Goal: Information Seeking & Learning: Check status

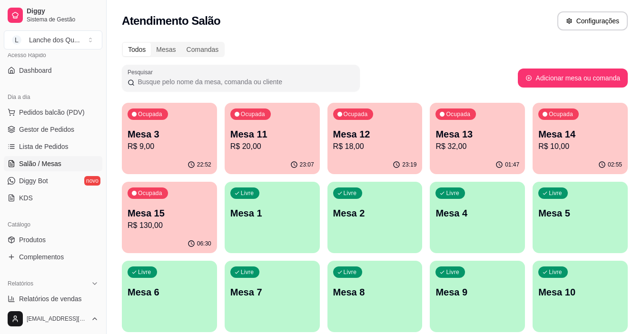
scroll to position [95, 0]
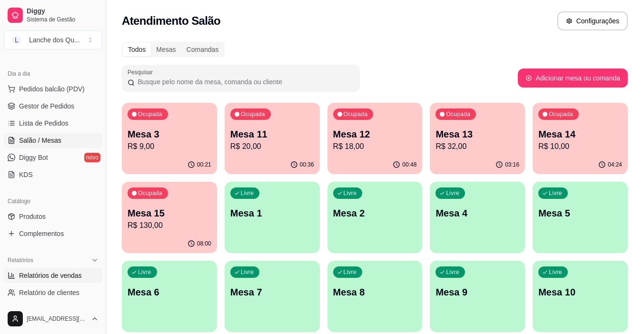
click at [52, 272] on span "Relatórios de vendas" at bounding box center [50, 276] width 63 height 10
select select "ALL"
select select "0"
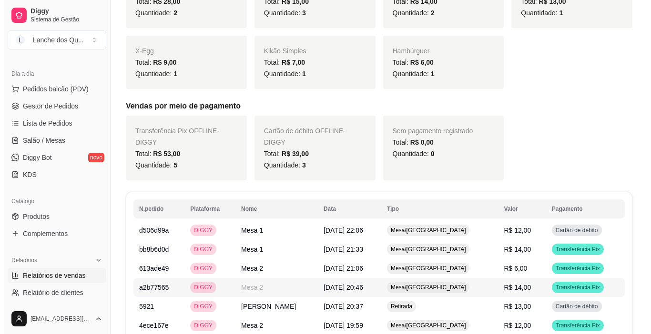
scroll to position [333, 0]
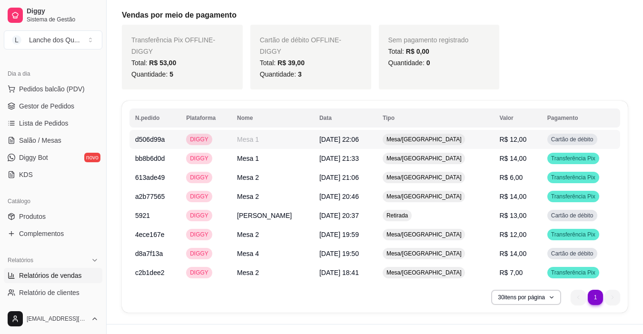
click at [513, 143] on span "R$ 12,00" at bounding box center [513, 140] width 27 height 8
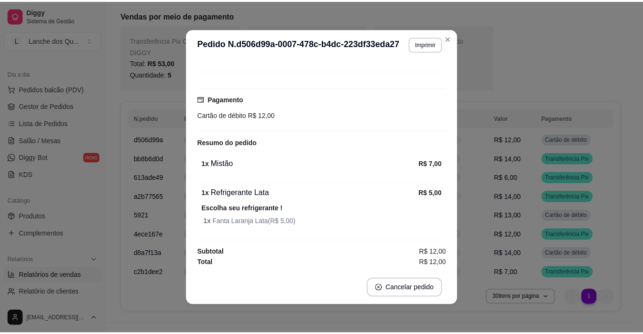
scroll to position [69, 0]
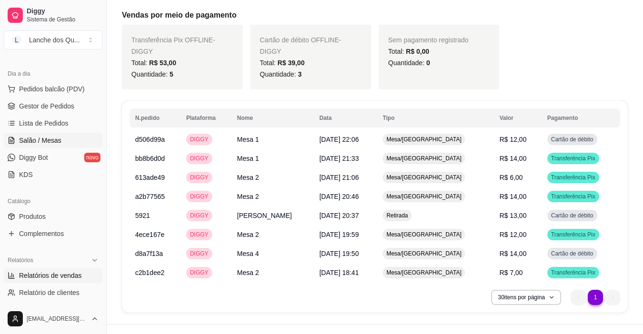
click at [36, 138] on span "Salão / Mesas" at bounding box center [40, 141] width 42 height 10
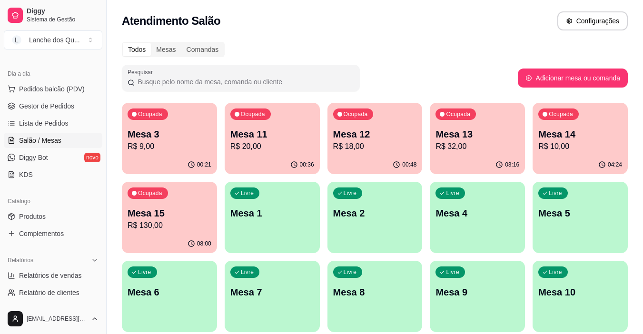
click at [189, 146] on p "R$ 9,00" at bounding box center [170, 146] width 84 height 11
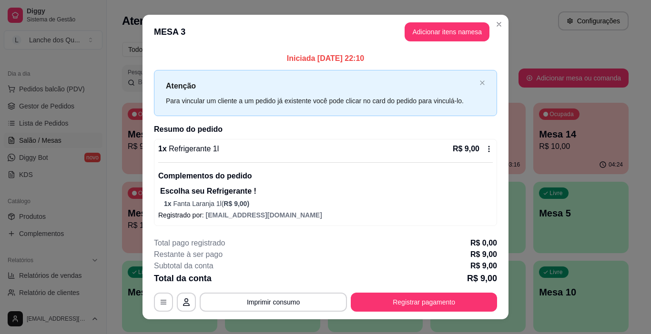
scroll to position [16, 0]
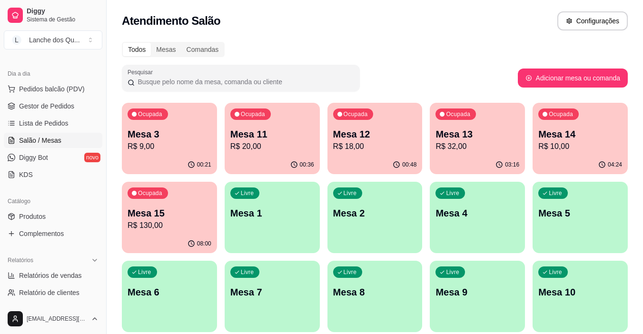
click at [280, 139] on p "Mesa 11" at bounding box center [273, 134] width 84 height 13
click at [375, 137] on p "Mesa 12" at bounding box center [374, 134] width 81 height 13
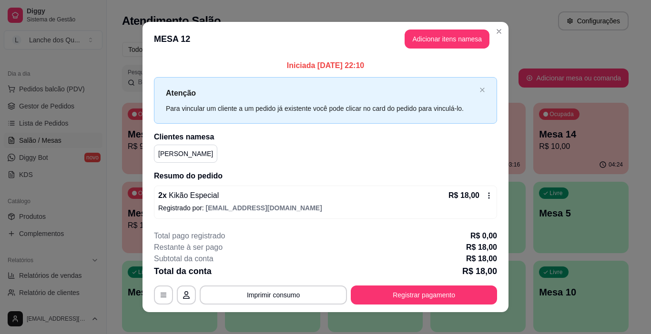
scroll to position [9, 0]
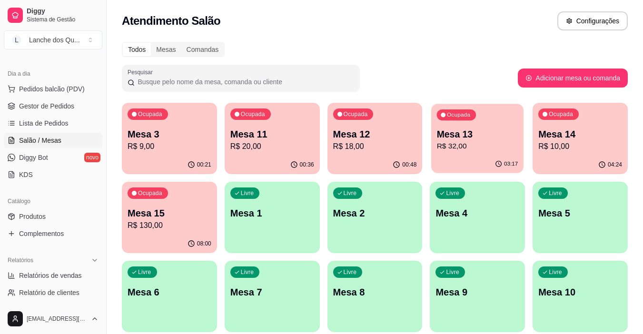
click at [489, 142] on p "R$ 32,00" at bounding box center [477, 146] width 81 height 11
click at [570, 137] on p "Mesa 14" at bounding box center [581, 134] width 84 height 13
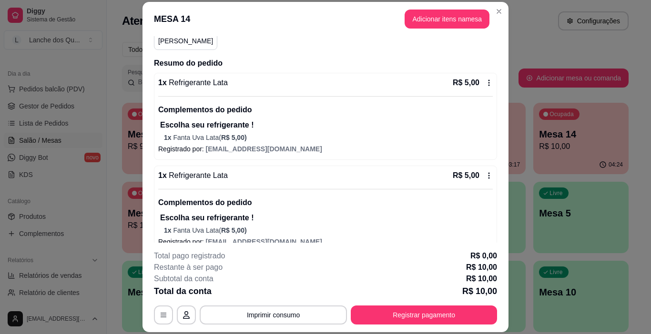
scroll to position [95, 0]
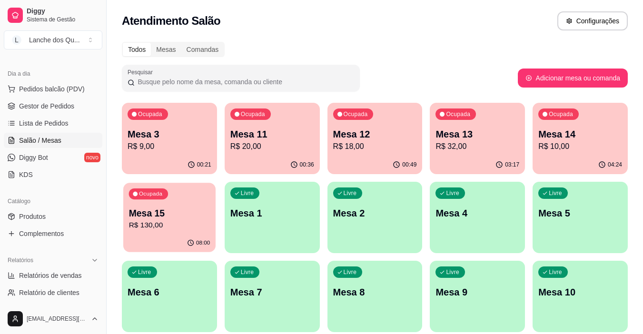
click at [157, 210] on p "Mesa 15" at bounding box center [169, 213] width 81 height 13
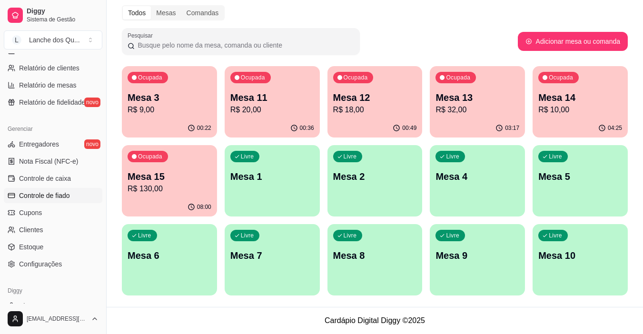
scroll to position [303, 0]
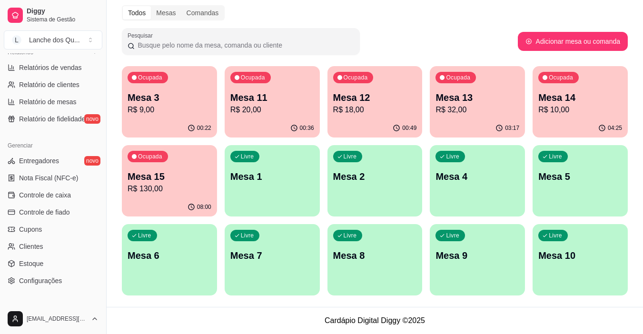
click at [50, 75] on ul "Relatórios de vendas Relatório de clientes Relatório de mesas Relatório de fide…" at bounding box center [53, 93] width 99 height 67
click at [53, 65] on span "Relatórios de vendas" at bounding box center [50, 68] width 63 height 10
select select "ALL"
select select "0"
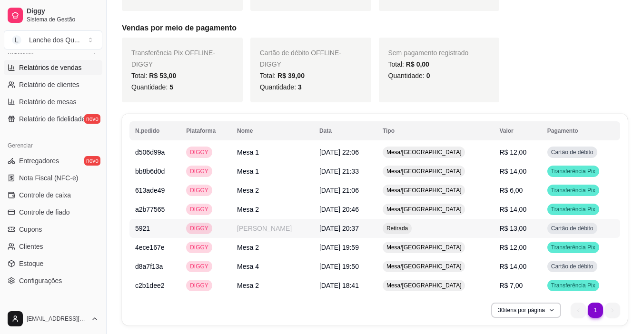
scroll to position [351, 0]
